Goal: Find specific page/section: Find specific page/section

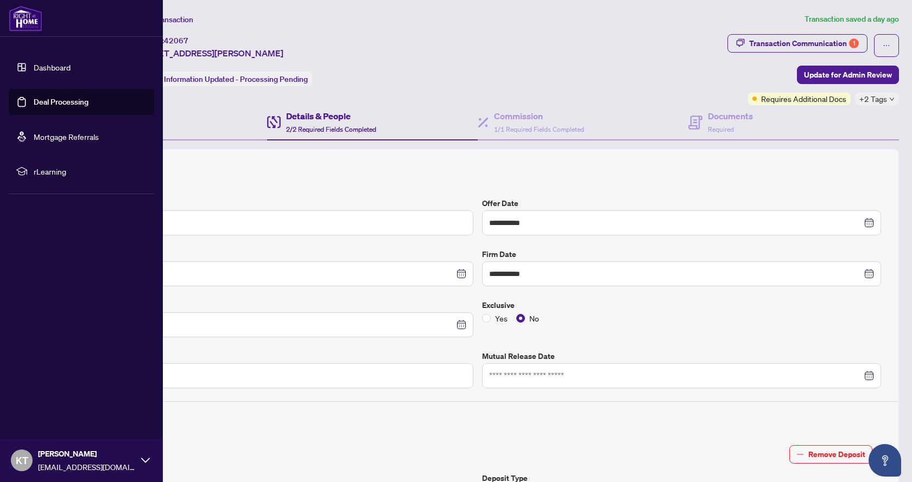
click at [57, 104] on link "Deal Processing" at bounding box center [61, 102] width 55 height 10
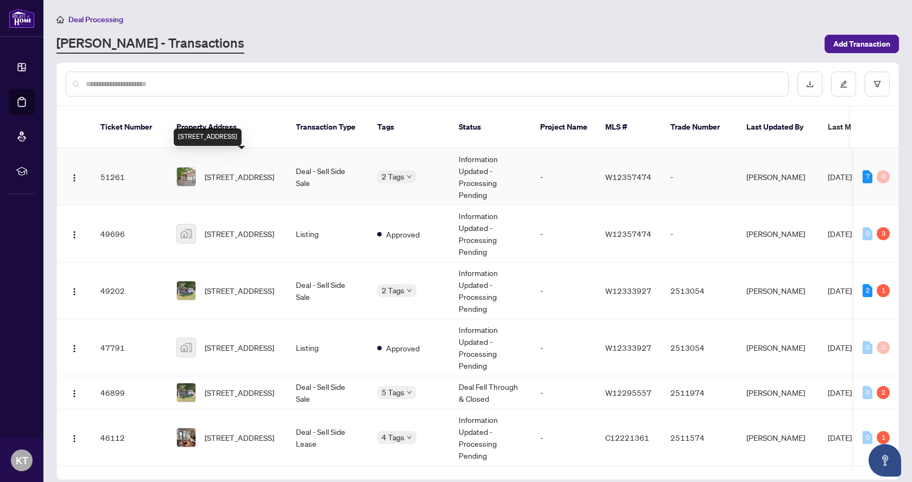
click at [251, 171] on span "[STREET_ADDRESS]" at bounding box center [239, 177] width 69 height 12
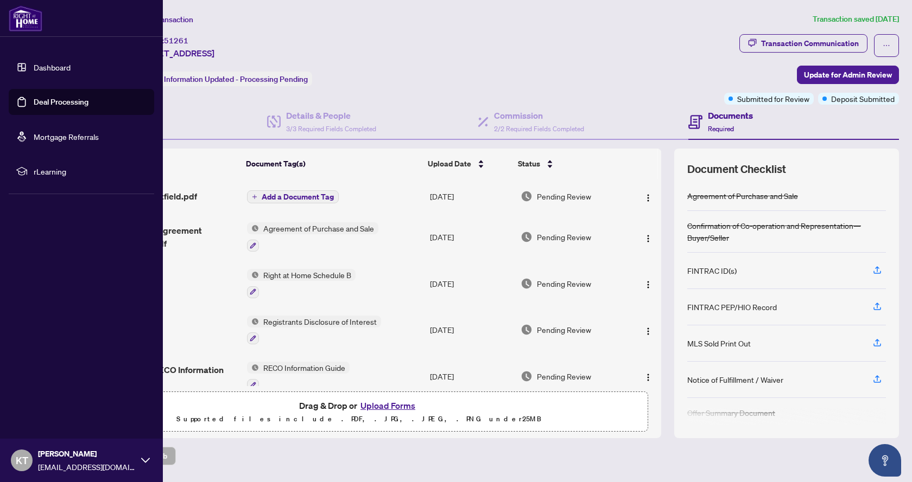
click at [50, 107] on link "Deal Processing" at bounding box center [61, 102] width 55 height 10
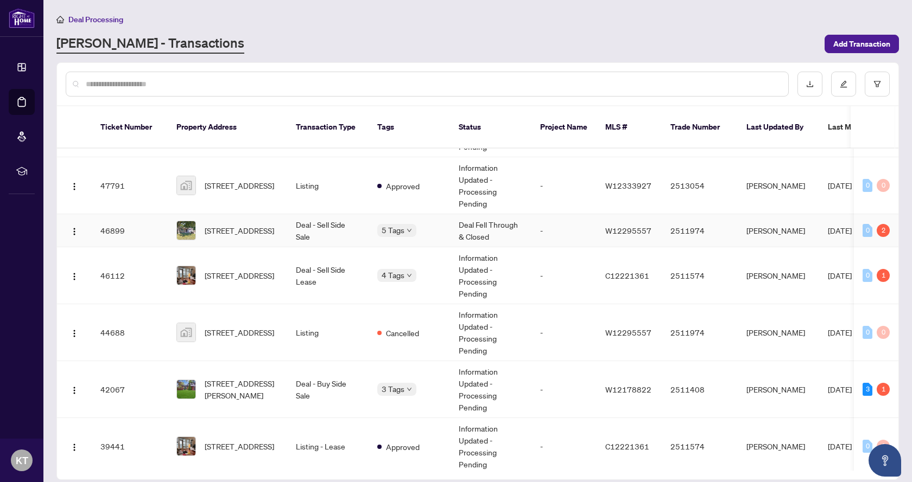
scroll to position [163, 0]
